Goal: Task Accomplishment & Management: Use online tool/utility

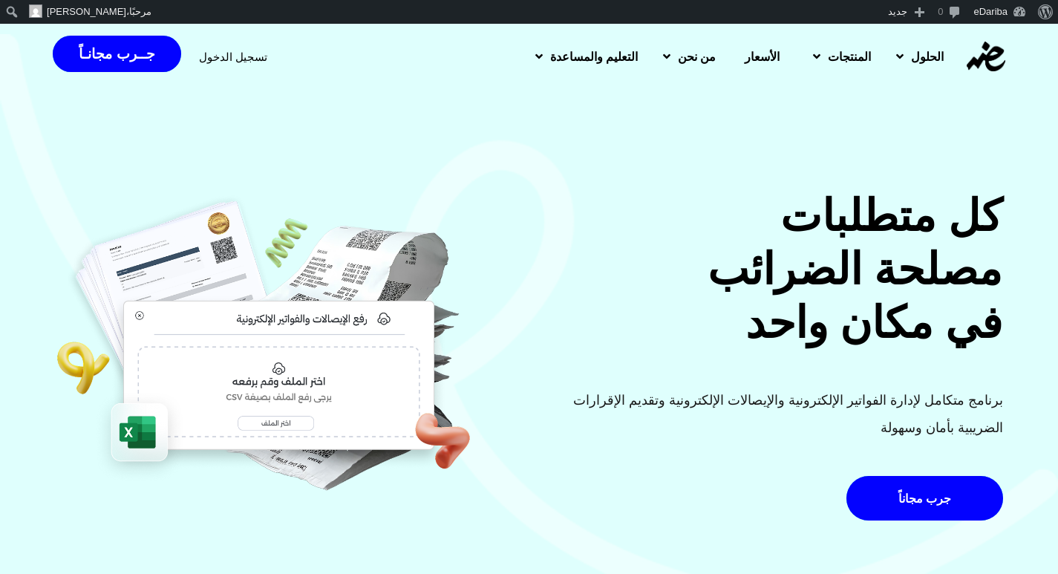
click at [217, 53] on span "تسجيل الدخول" at bounding box center [233, 56] width 68 height 11
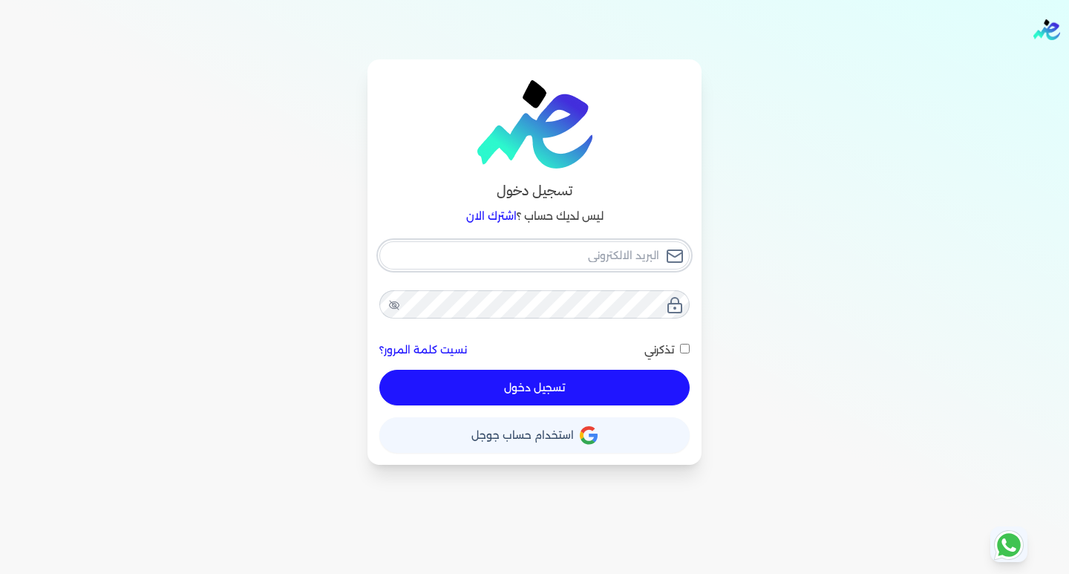
type input "hello@ensoulify.com"
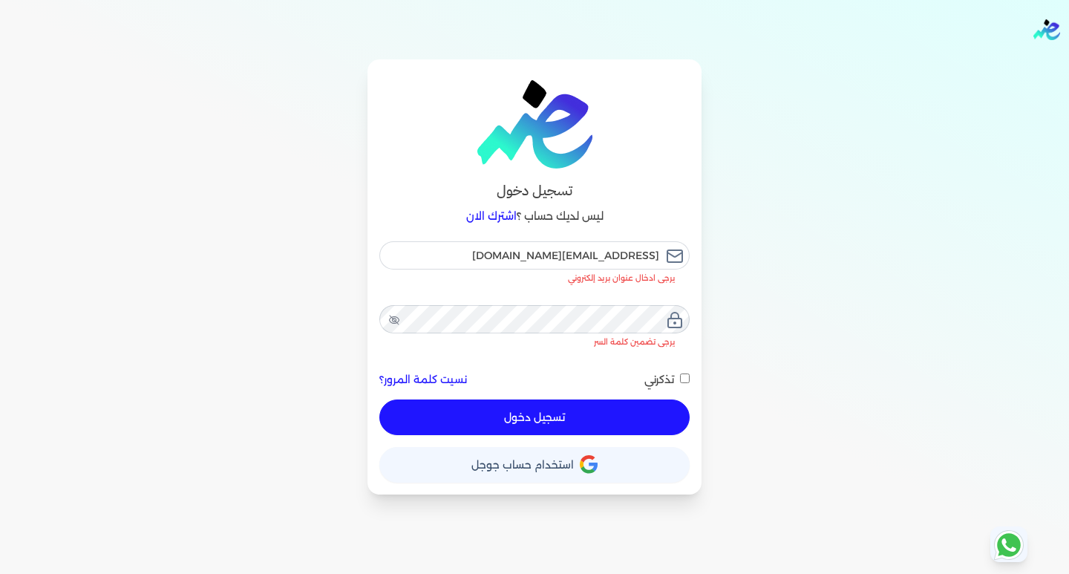
click at [547, 399] on button "تسجيل دخول" at bounding box center [534, 417] width 310 height 36
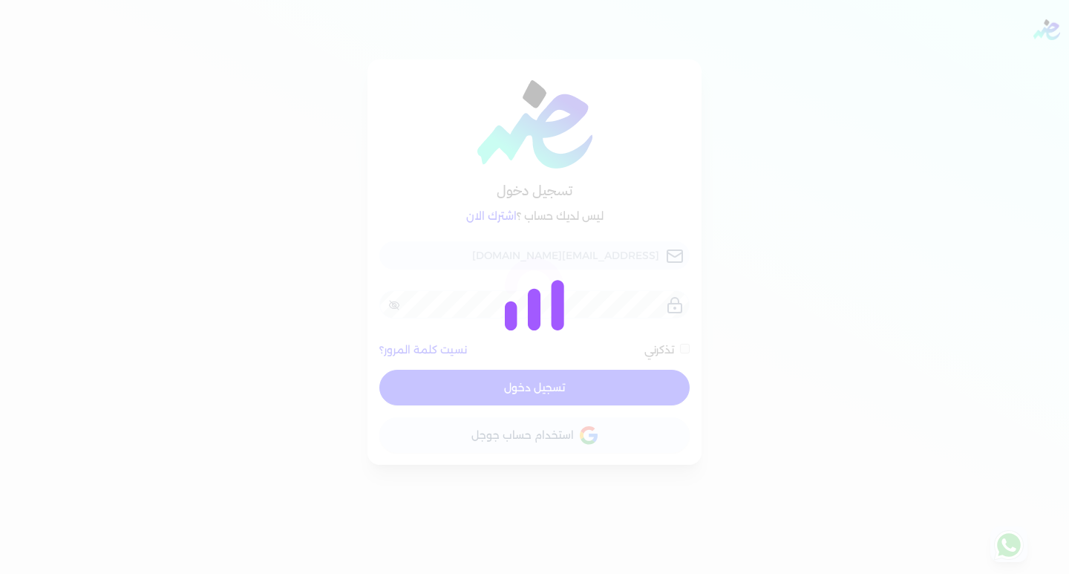
checkbox input "false"
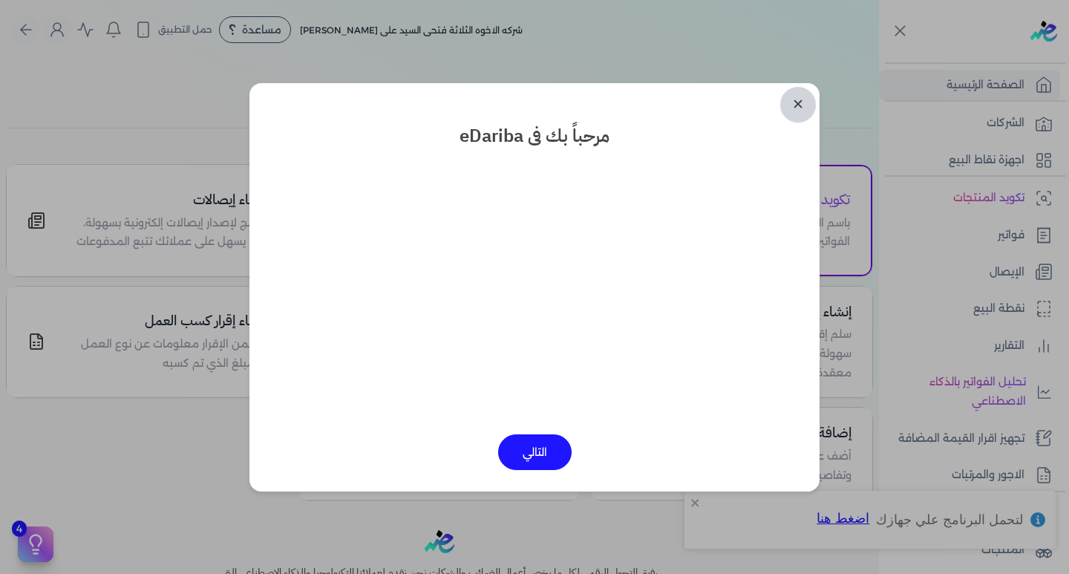
click at [793, 102] on link "✕" at bounding box center [798, 105] width 36 height 36
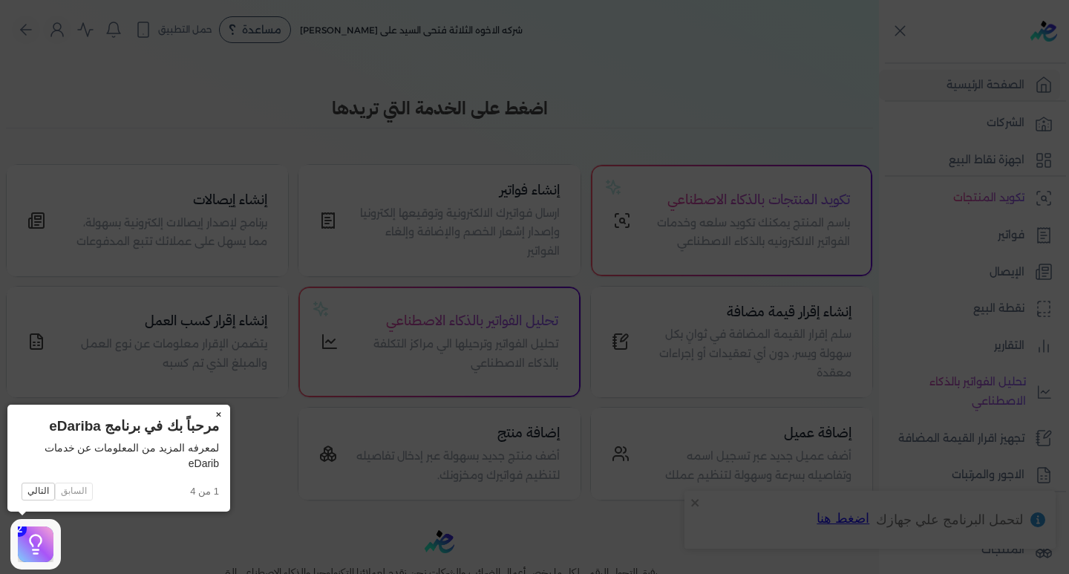
click at [216, 410] on button "×" at bounding box center [218, 414] width 24 height 21
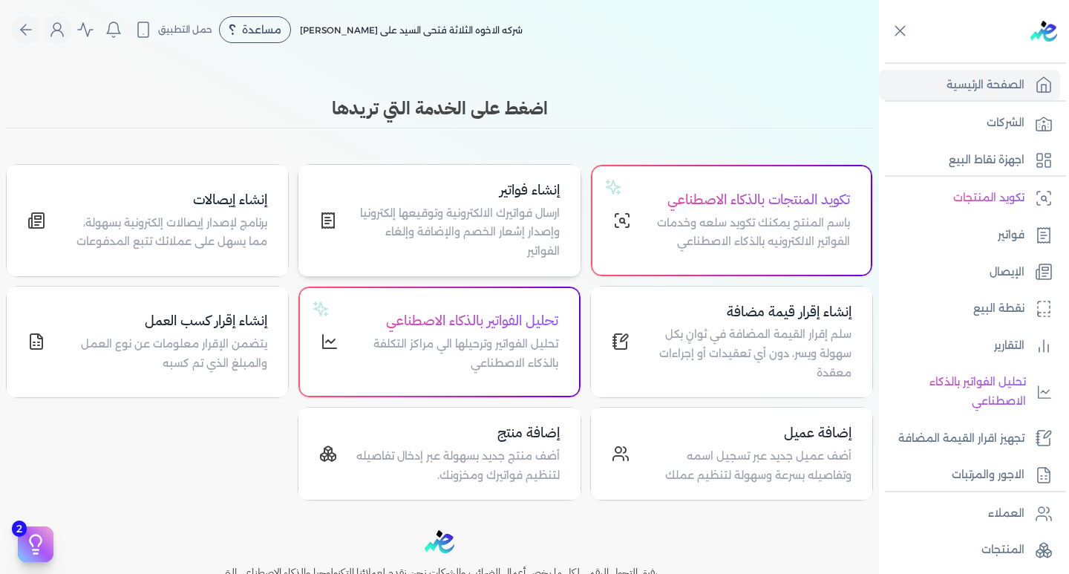
click at [448, 212] on p "ارسال فواتيرك الالكترونية وتوقيعها إلكترونيا وإصدار إشعار الخصم والإضافة وإلغاء…" at bounding box center [457, 232] width 204 height 57
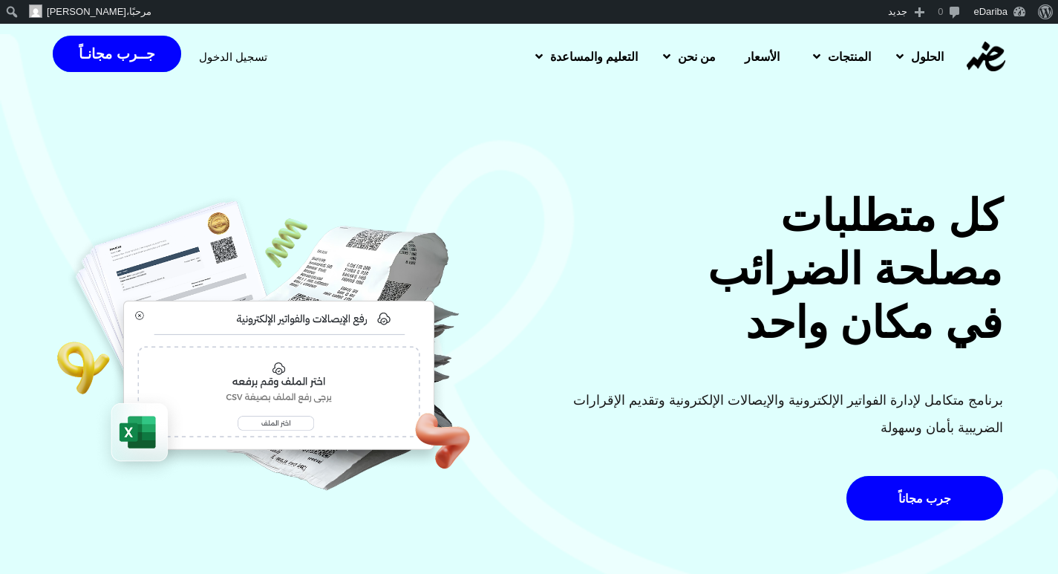
click at [216, 62] on span "تسجيل الدخول" at bounding box center [233, 56] width 68 height 11
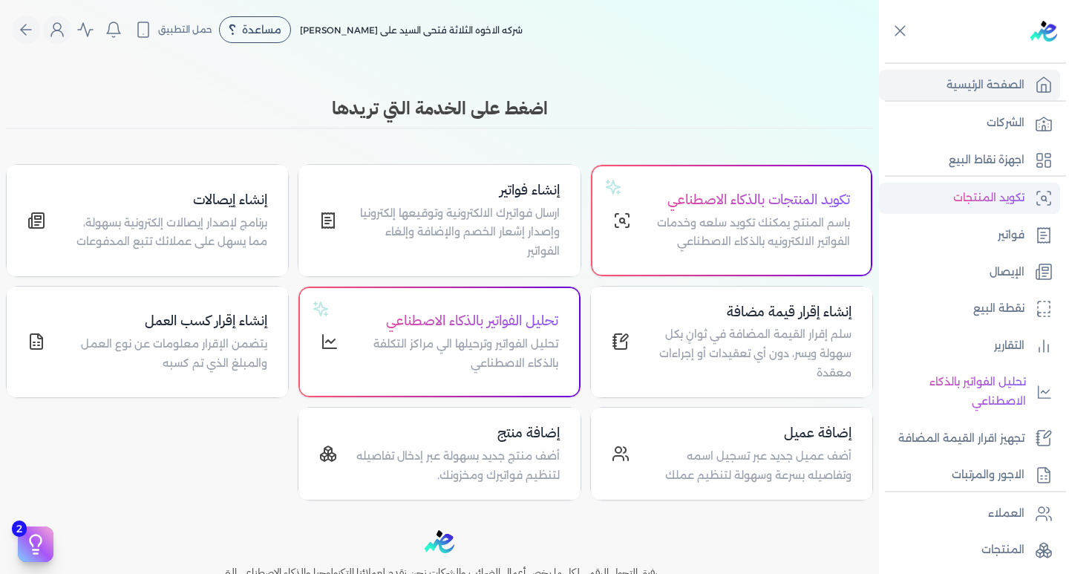
click at [1006, 186] on link "تكويد المنتجات" at bounding box center [969, 198] width 181 height 31
